Goal: Information Seeking & Learning: Learn about a topic

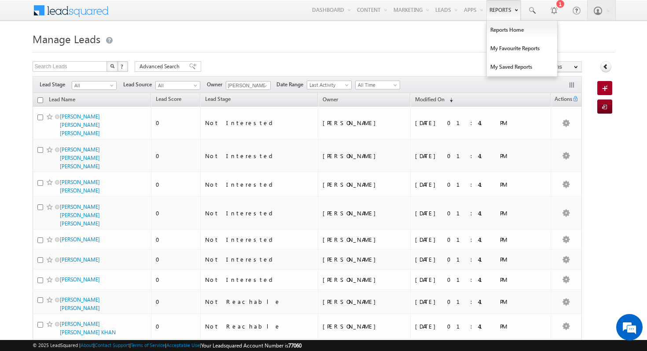
click at [496, 5] on link "Reports" at bounding box center [503, 10] width 34 height 20
click at [511, 36] on link "Reports Home" at bounding box center [522, 30] width 70 height 18
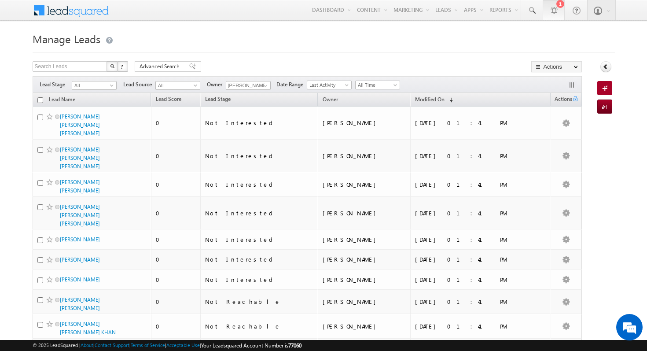
click at [551, 9] on div at bounding box center [553, 10] width 9 height 9
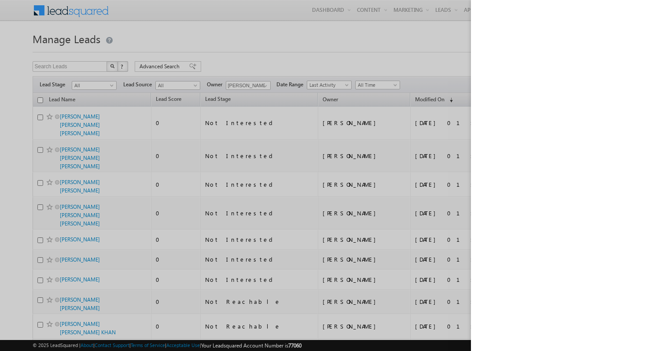
click at [308, 35] on div at bounding box center [323, 175] width 647 height 351
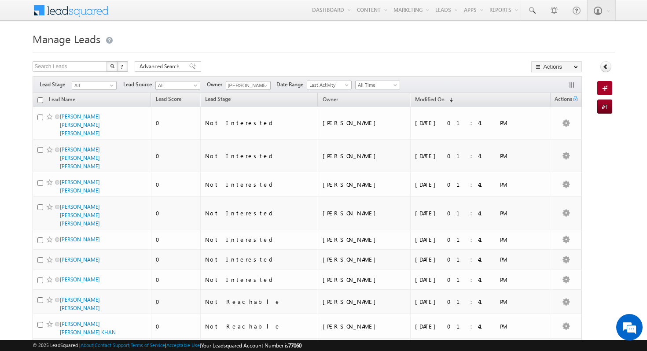
click at [496, 32] on h1 "Manage Leads" at bounding box center [324, 37] width 582 height 17
